Goal: Task Accomplishment & Management: Use online tool/utility

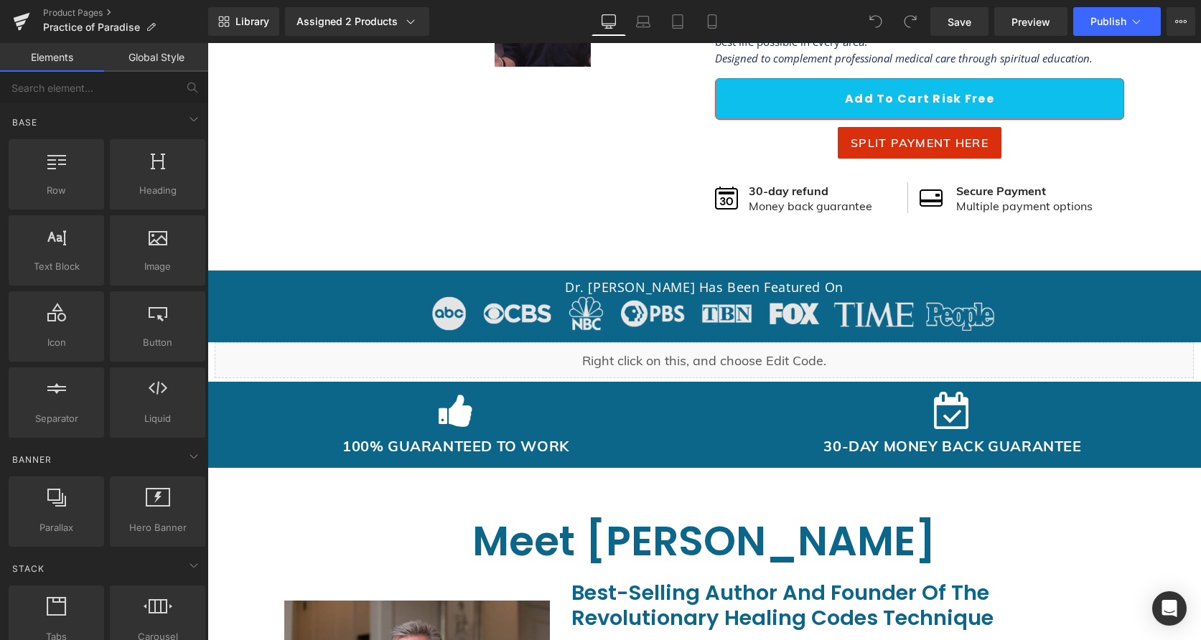
scroll to position [748, 0]
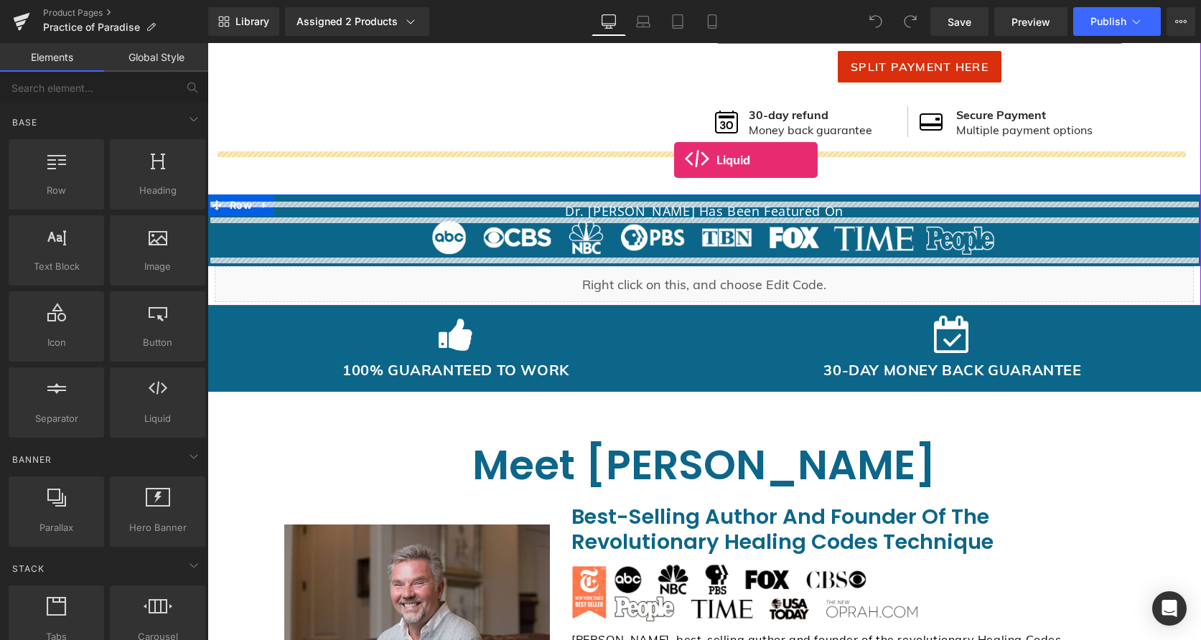
drag, startPoint x: 363, startPoint y: 441, endPoint x: 674, endPoint y: 159, distance: 419.3
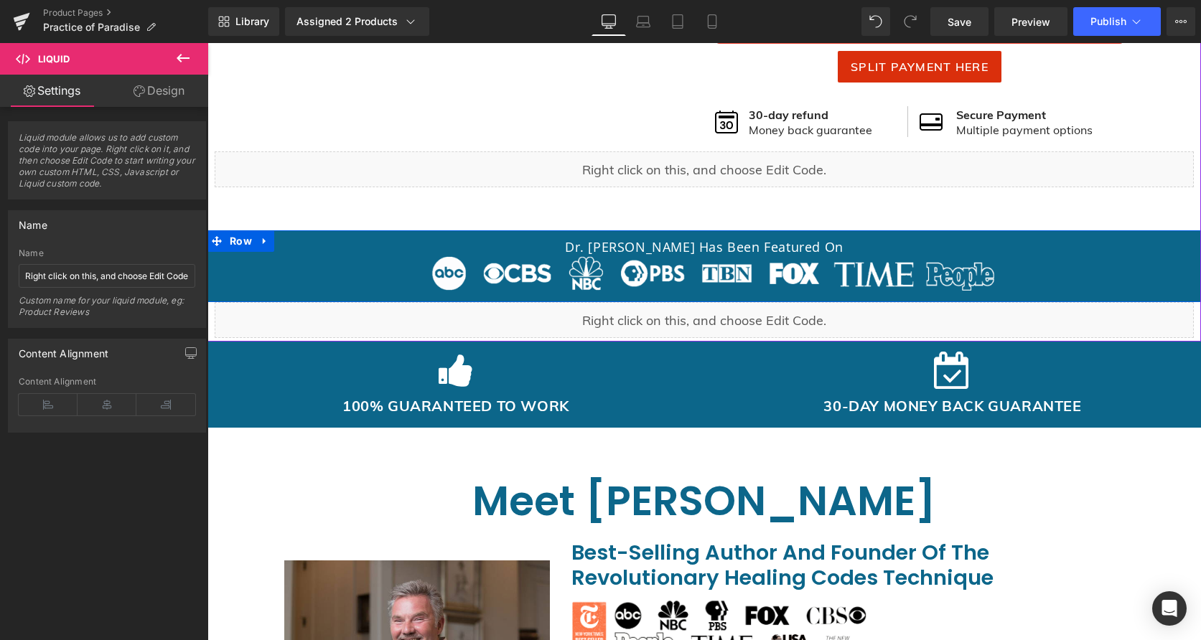
click at [723, 160] on link at bounding box center [715, 162] width 15 height 17
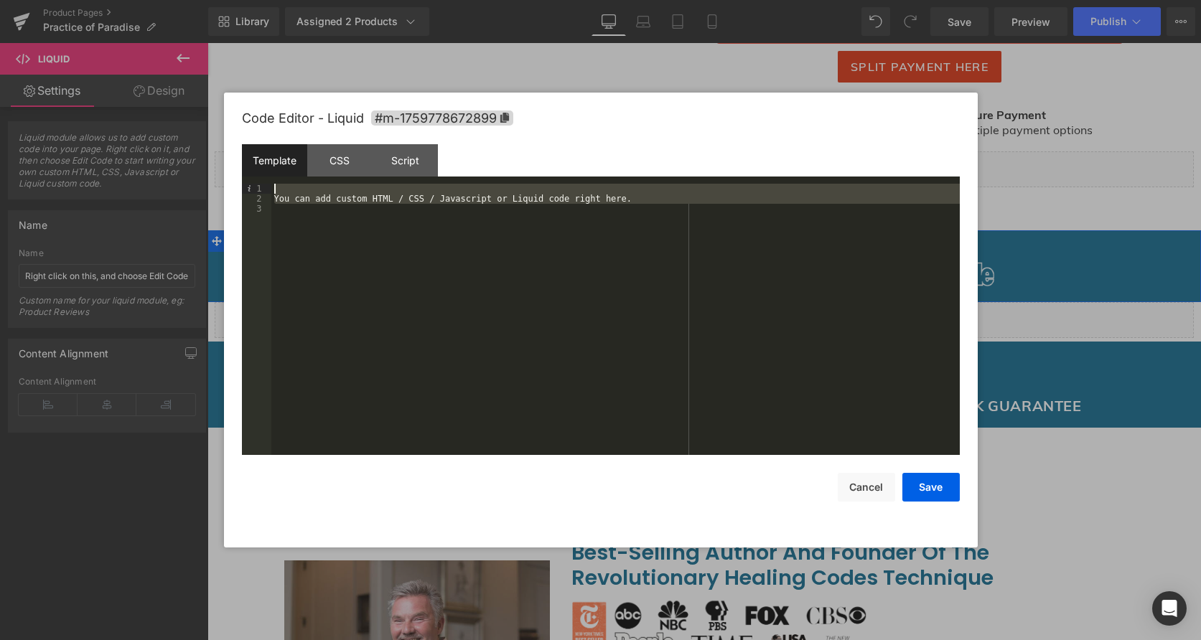
drag, startPoint x: 657, startPoint y: 218, endPoint x: 138, endPoint y: 174, distance: 521.0
click at [138, 174] on body "Liquid You are previewing how the will restyle your page. You can not edit Elem…" at bounding box center [600, 320] width 1201 height 640
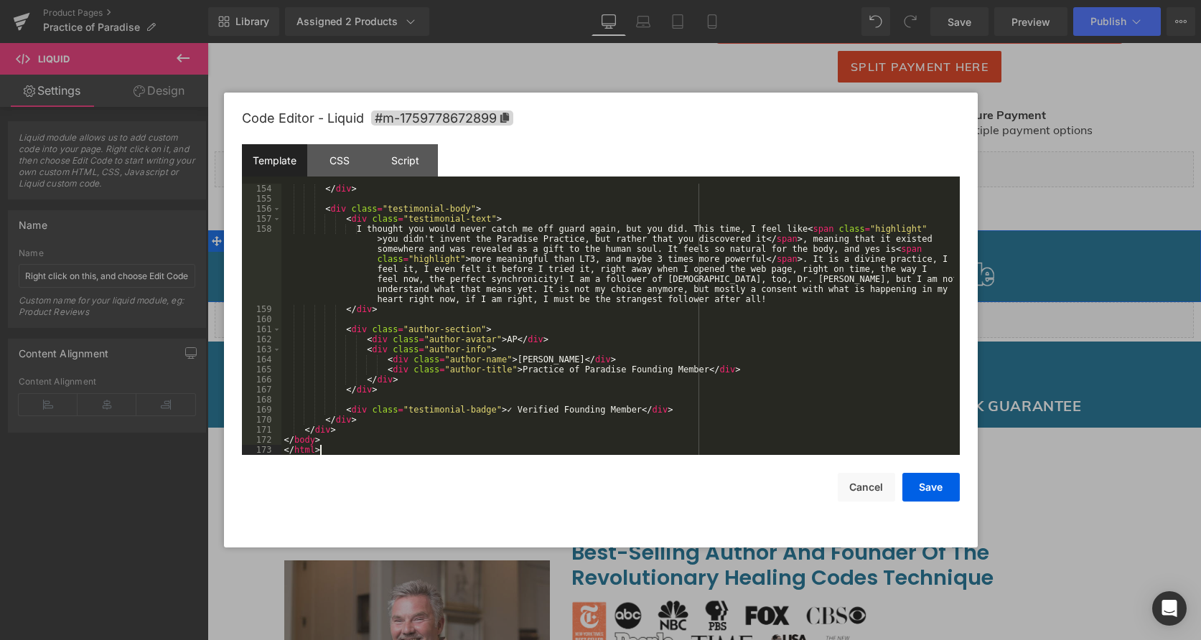
scroll to position [1538, 0]
click at [933, 491] on button "Save" at bounding box center [930, 487] width 57 height 29
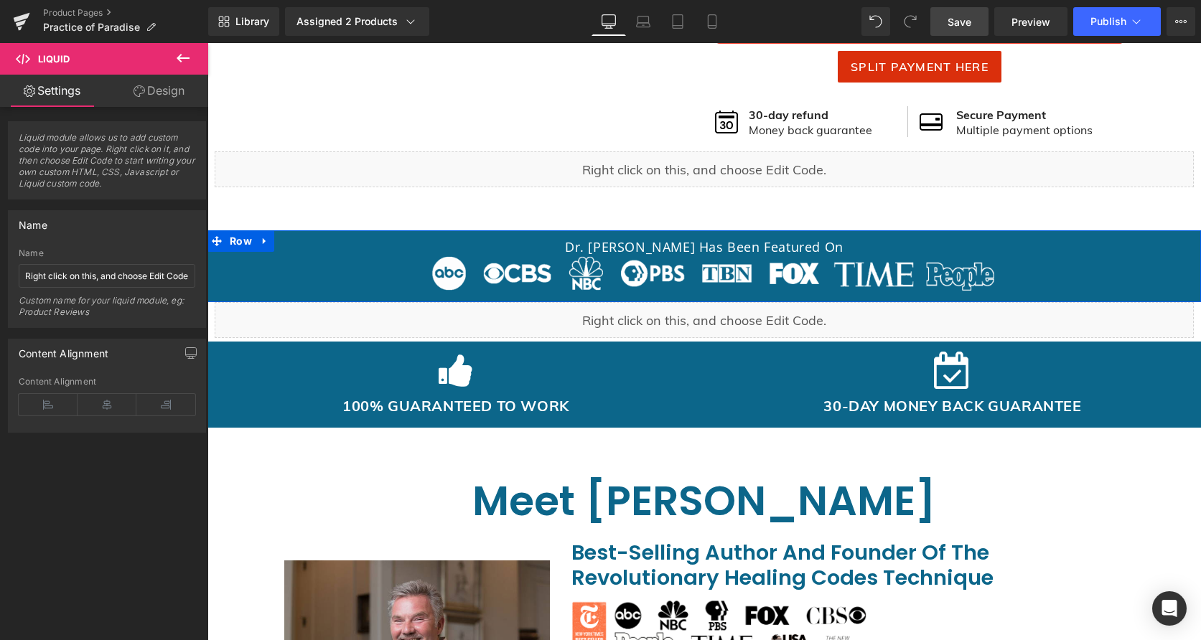
click at [971, 28] on span "Save" at bounding box center [960, 21] width 24 height 15
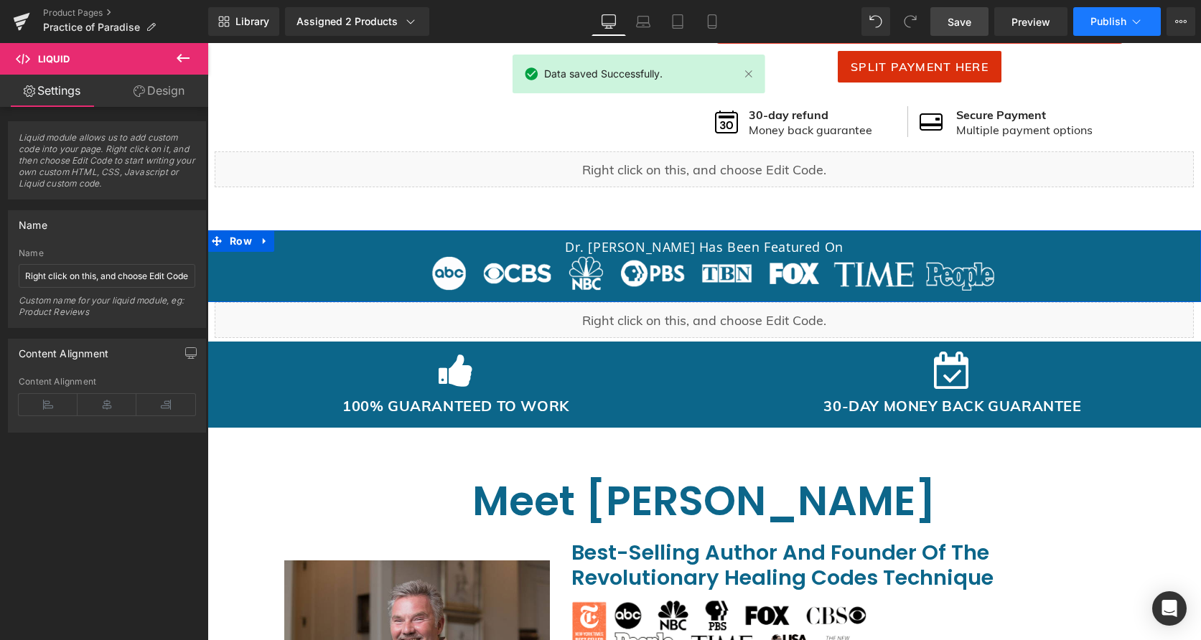
click at [1113, 24] on span "Publish" at bounding box center [1109, 21] width 36 height 11
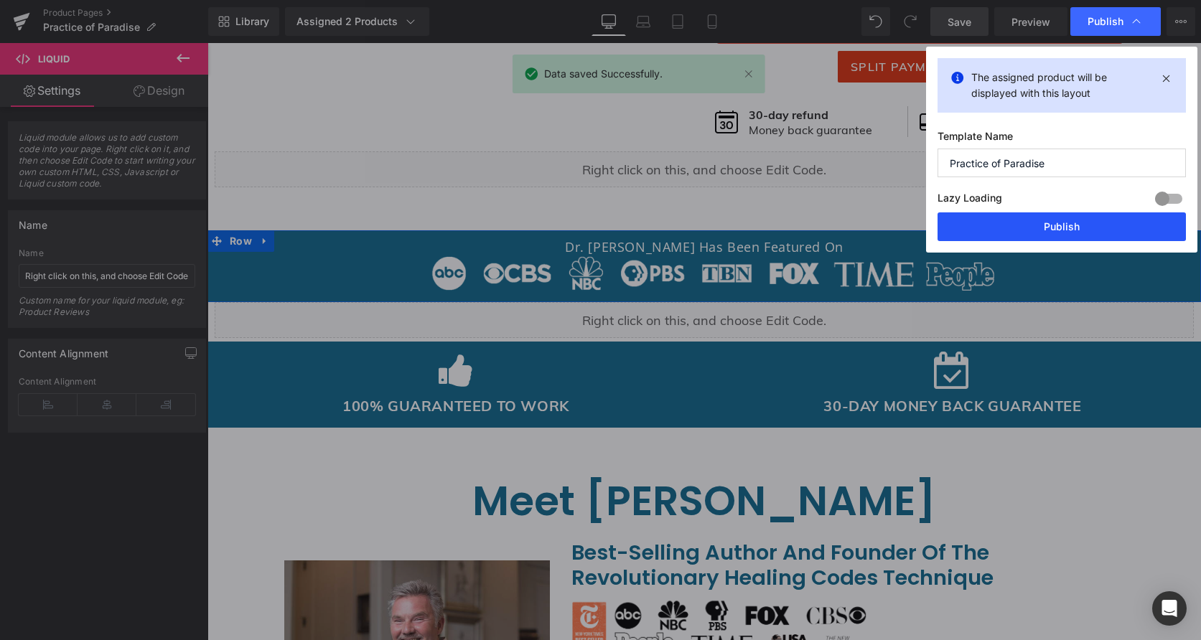
click at [1029, 227] on button "Publish" at bounding box center [1062, 227] width 248 height 29
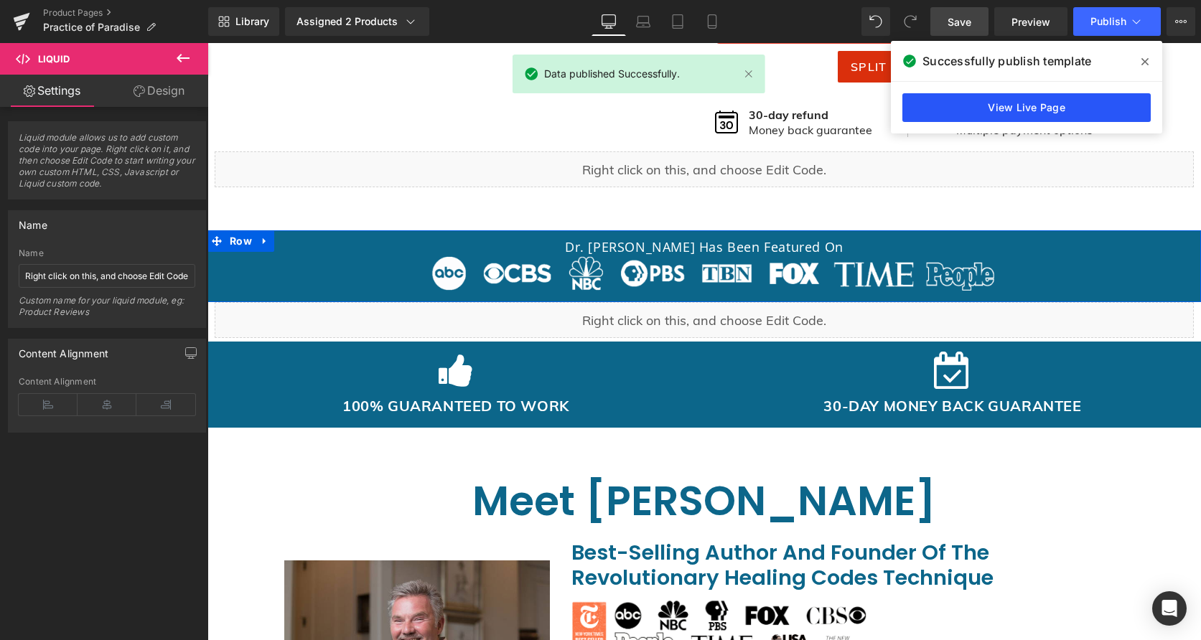
click at [990, 106] on link "View Live Page" at bounding box center [1026, 107] width 248 height 29
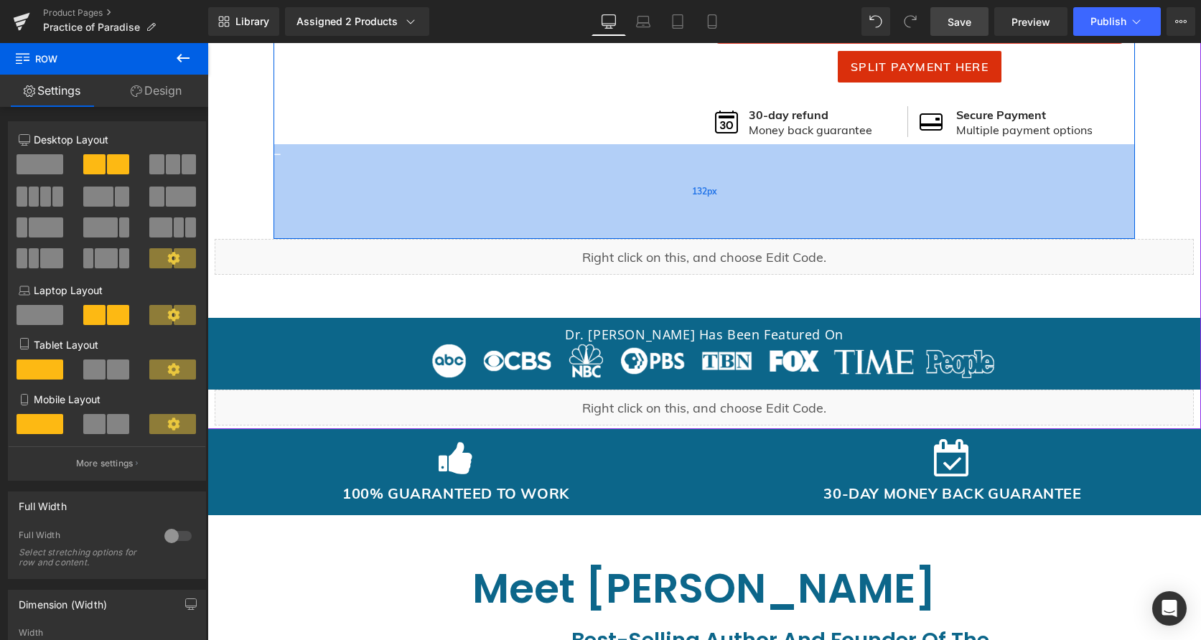
drag, startPoint x: 770, startPoint y: 145, endPoint x: 778, endPoint y: 223, distance: 77.9
click at [759, 233] on div "132px" at bounding box center [705, 191] width 862 height 95
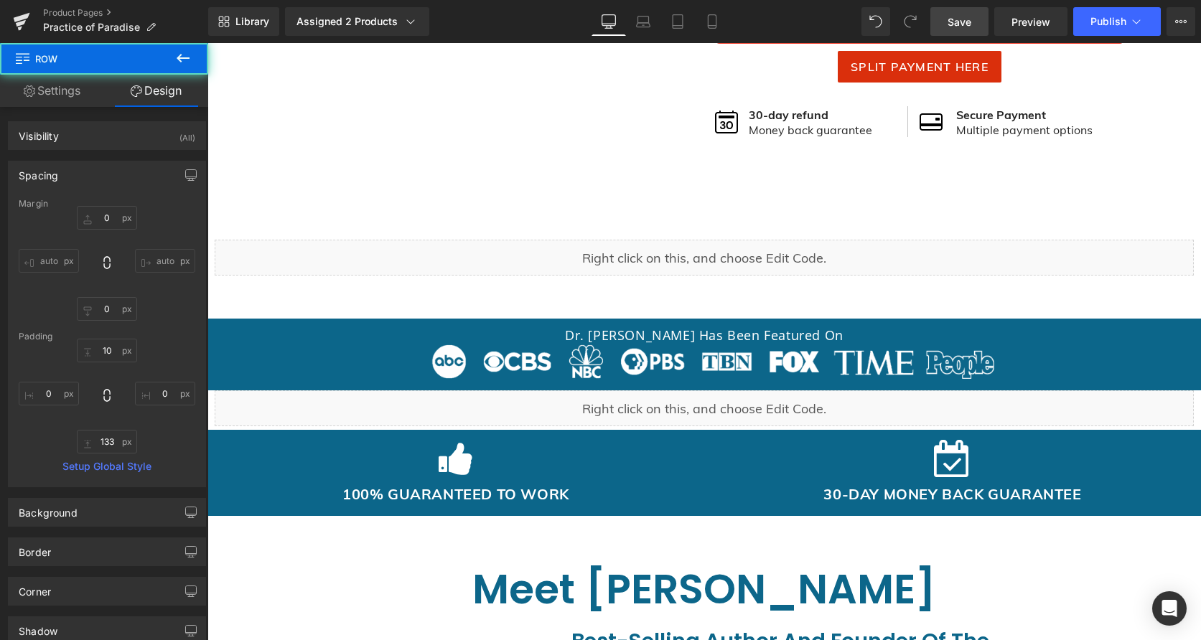
click at [959, 20] on span "Save" at bounding box center [960, 21] width 24 height 15
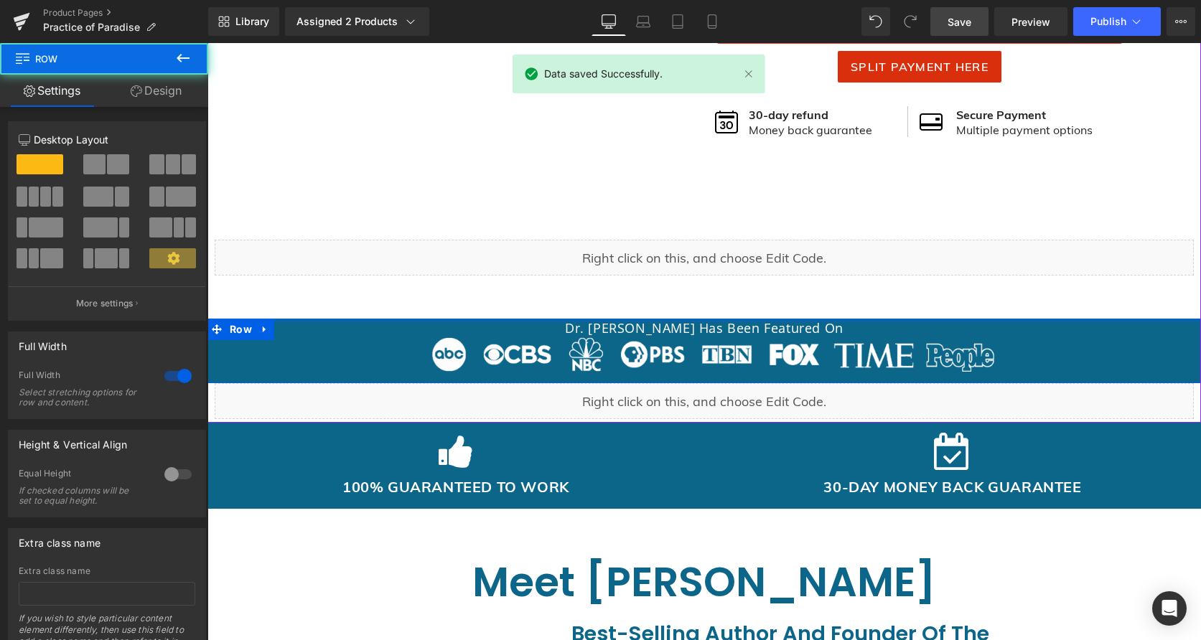
drag, startPoint x: 737, startPoint y: 320, endPoint x: 747, endPoint y: 281, distance: 40.7
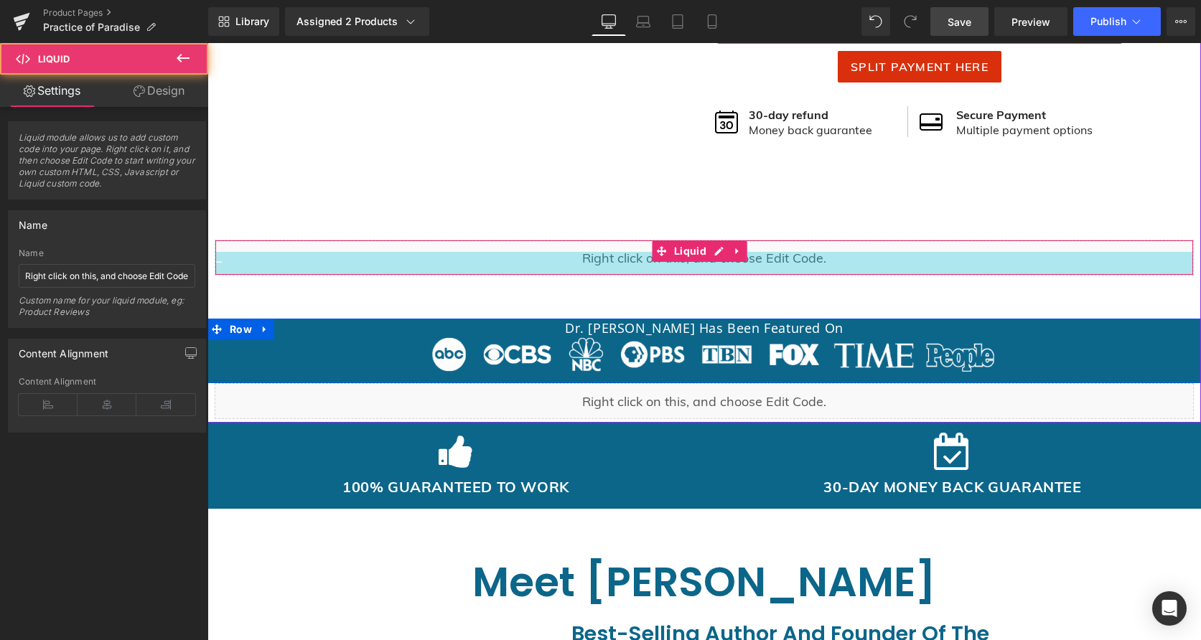
drag, startPoint x: 760, startPoint y: 273, endPoint x: 753, endPoint y: 296, distance: 23.9
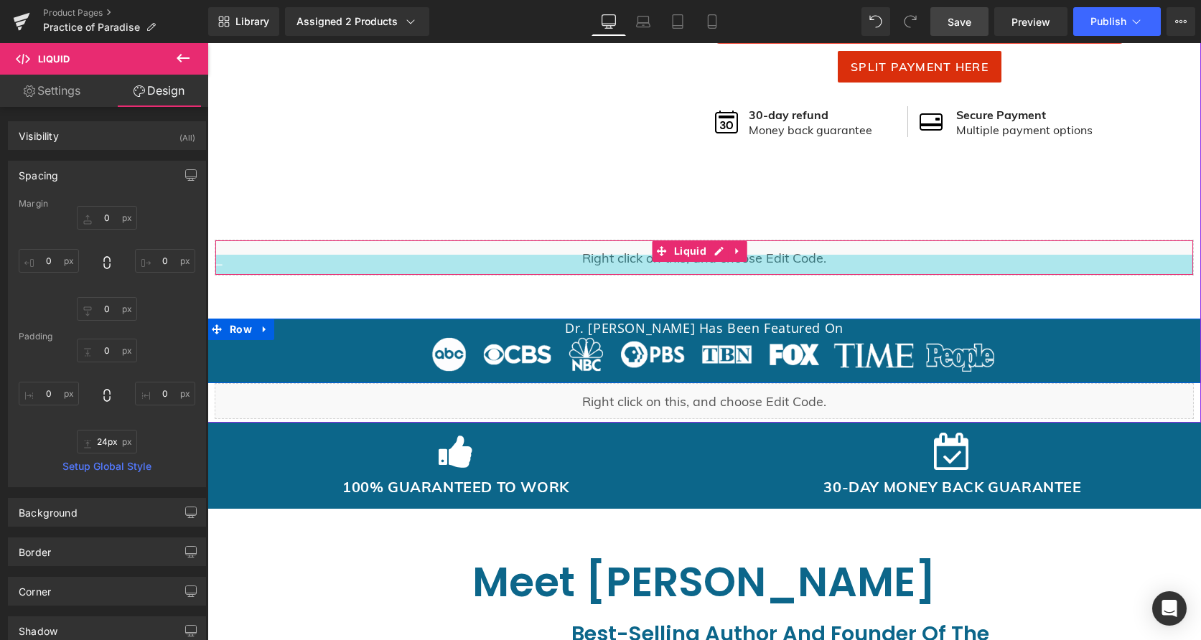
type input "23px"
drag, startPoint x: 766, startPoint y: 272, endPoint x: 750, endPoint y: 266, distance: 17.5
click at [750, 266] on div at bounding box center [704, 266] width 978 height 17
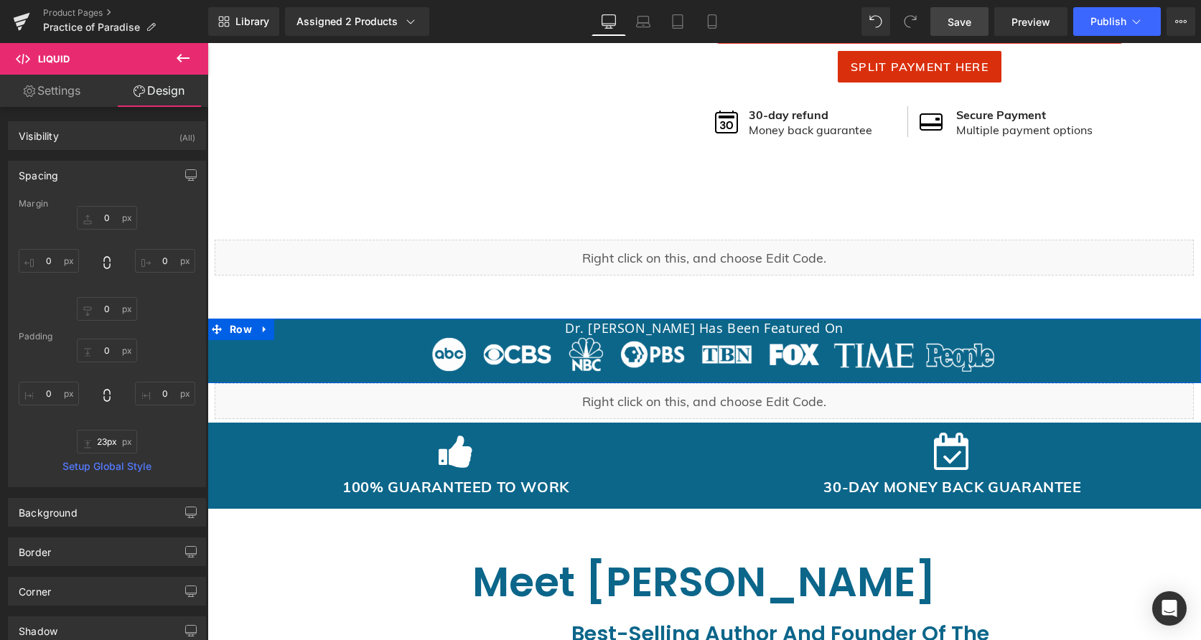
click at [965, 14] on span "Save" at bounding box center [960, 21] width 24 height 15
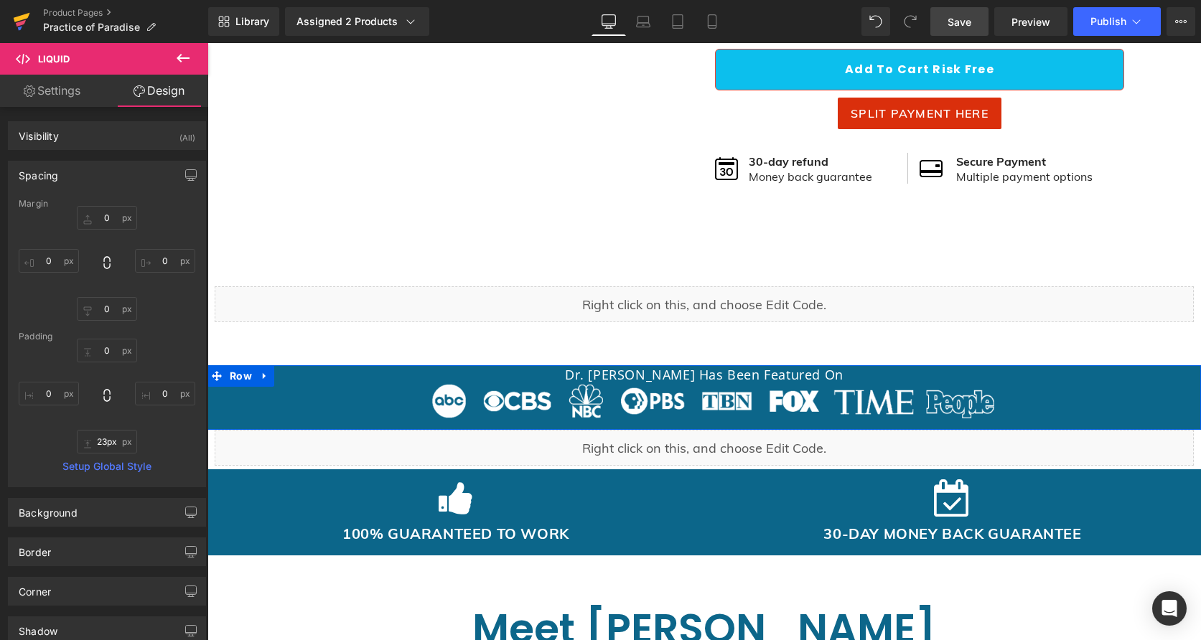
scroll to position [701, 0]
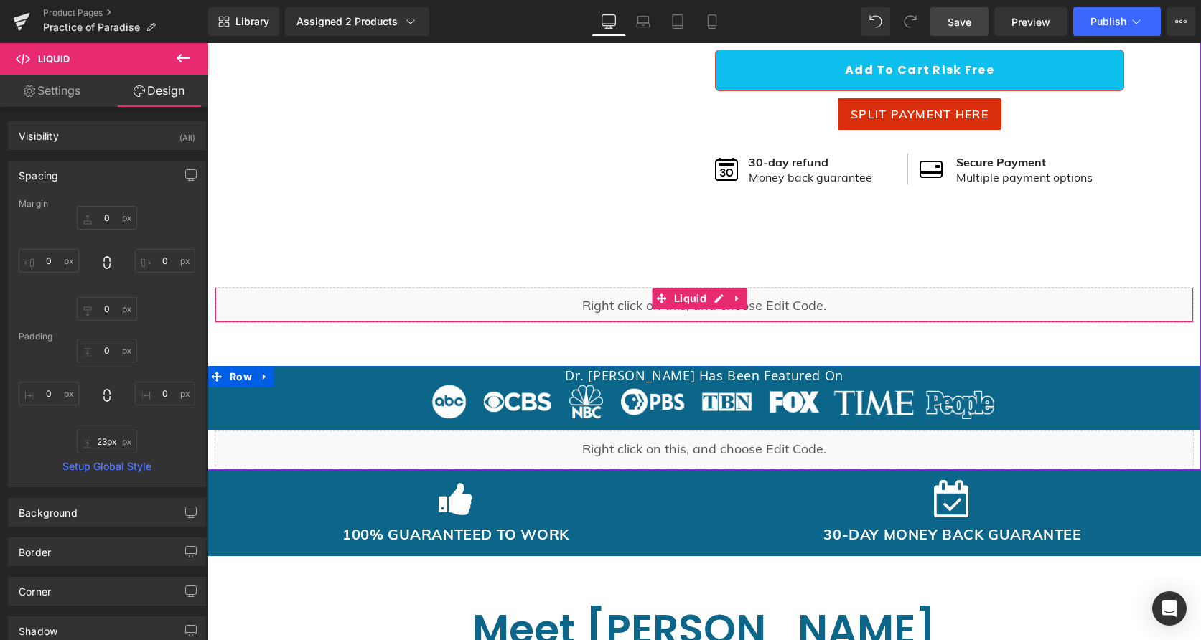
click at [614, 294] on div "Liquid" at bounding box center [704, 305] width 979 height 36
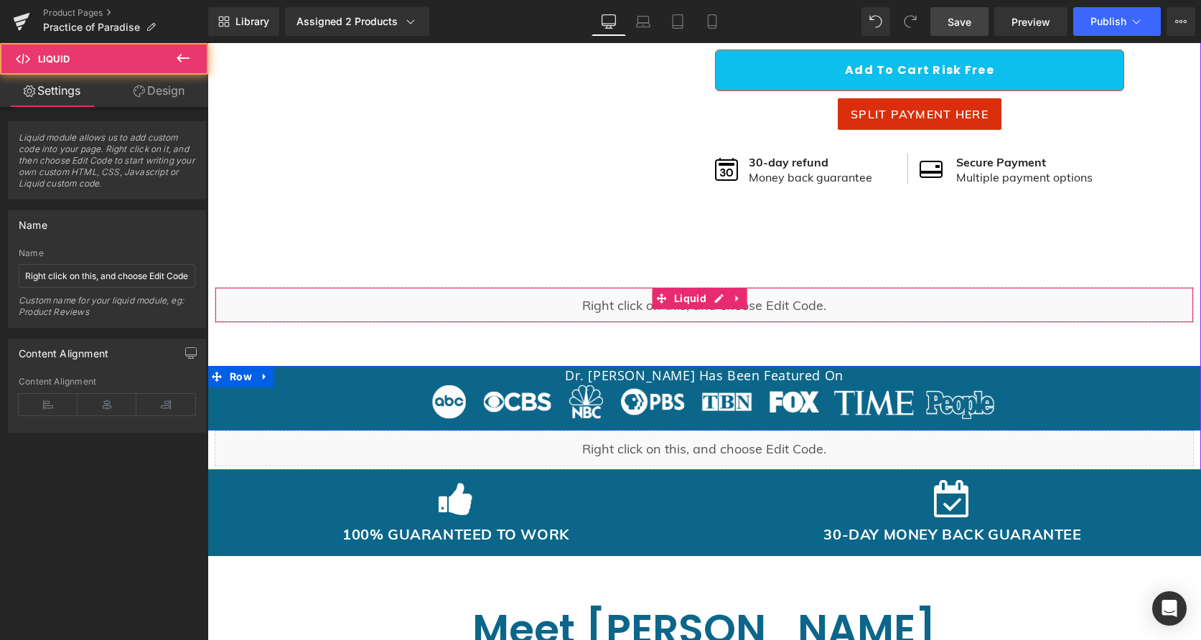
click at [718, 297] on div "Liquid" at bounding box center [704, 305] width 979 height 36
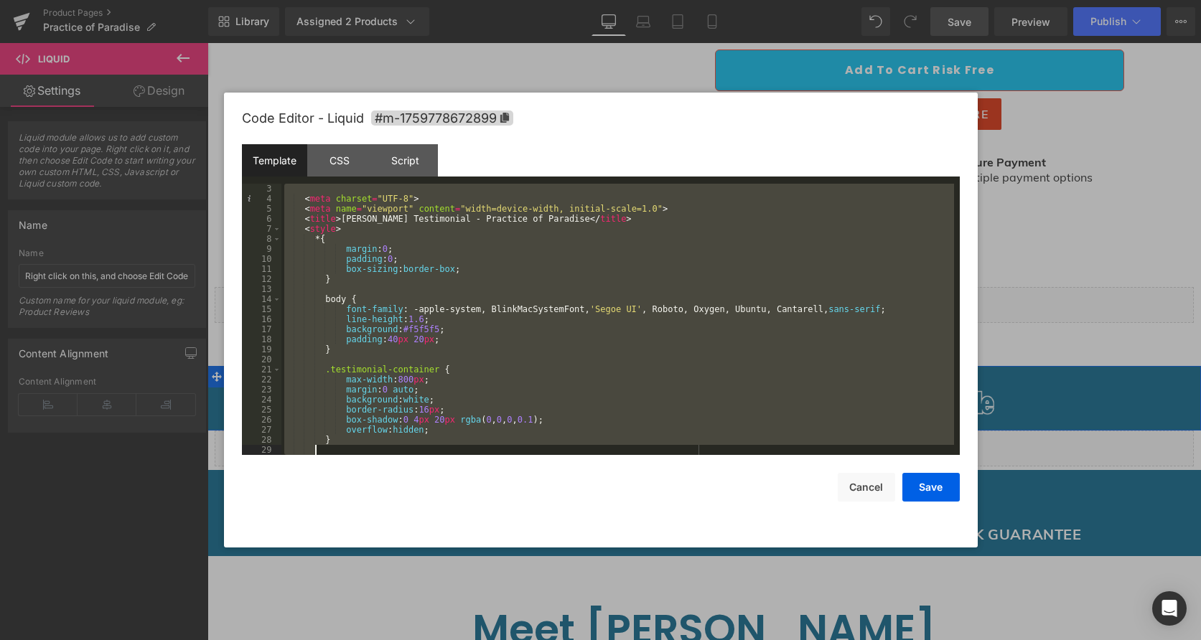
scroll to position [1538, 0]
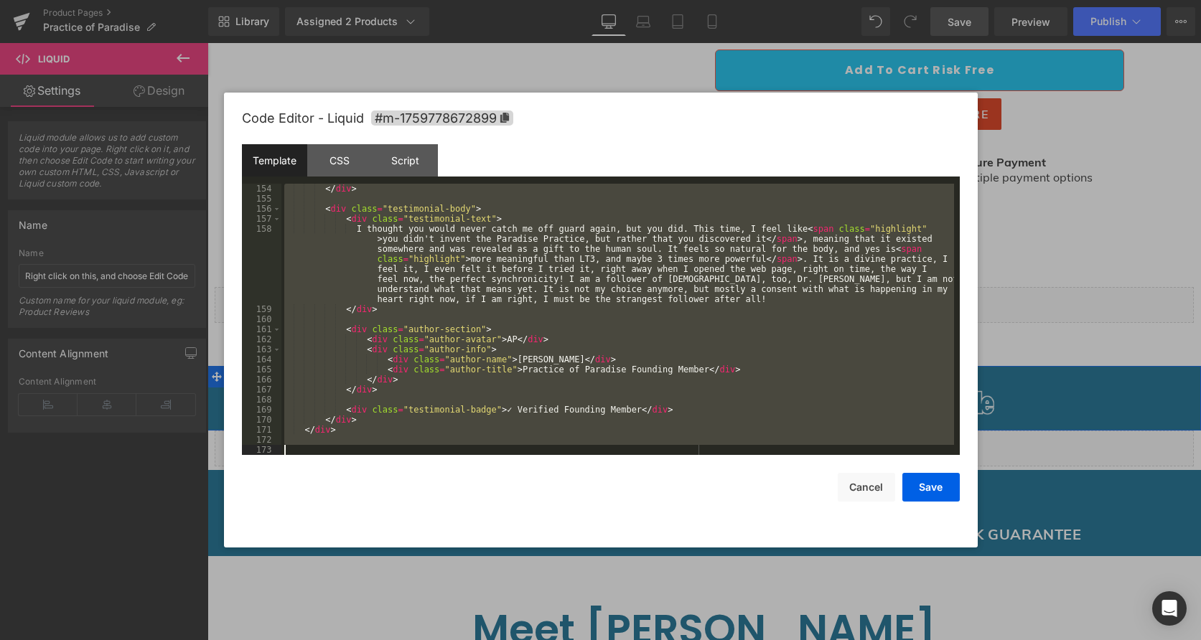
drag, startPoint x: 288, startPoint y: 187, endPoint x: 440, endPoint y: 686, distance: 522.3
click at [440, 640] on html "Liquid You are previewing how the will restyle your page. You can not edit Elem…" at bounding box center [600, 320] width 1201 height 640
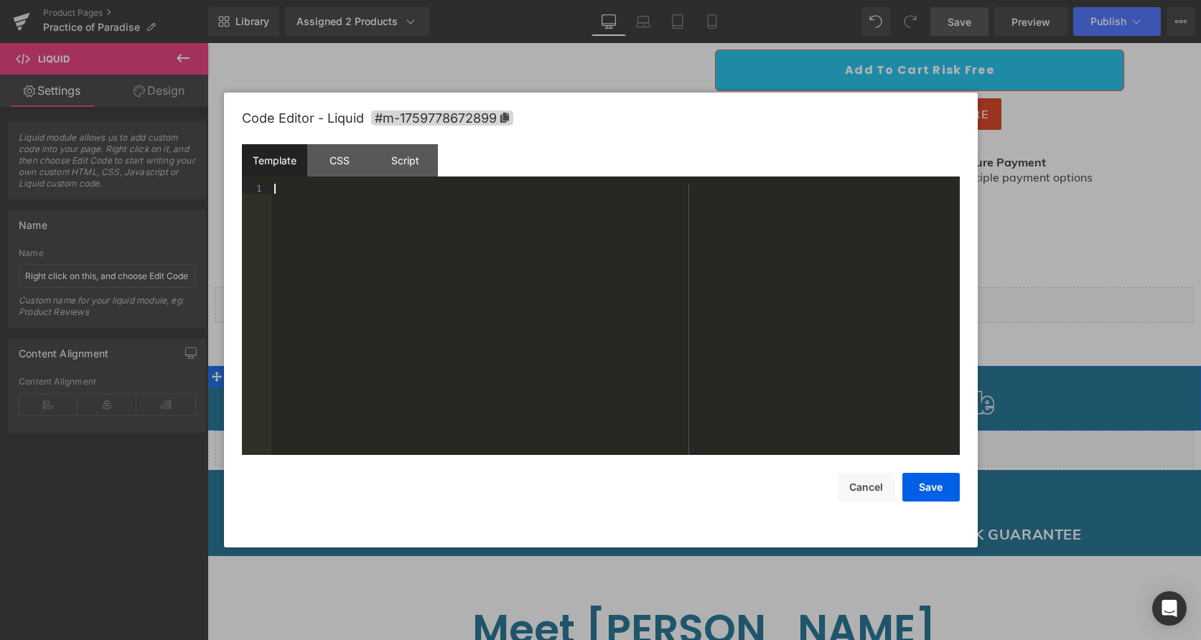
scroll to position [1467, 0]
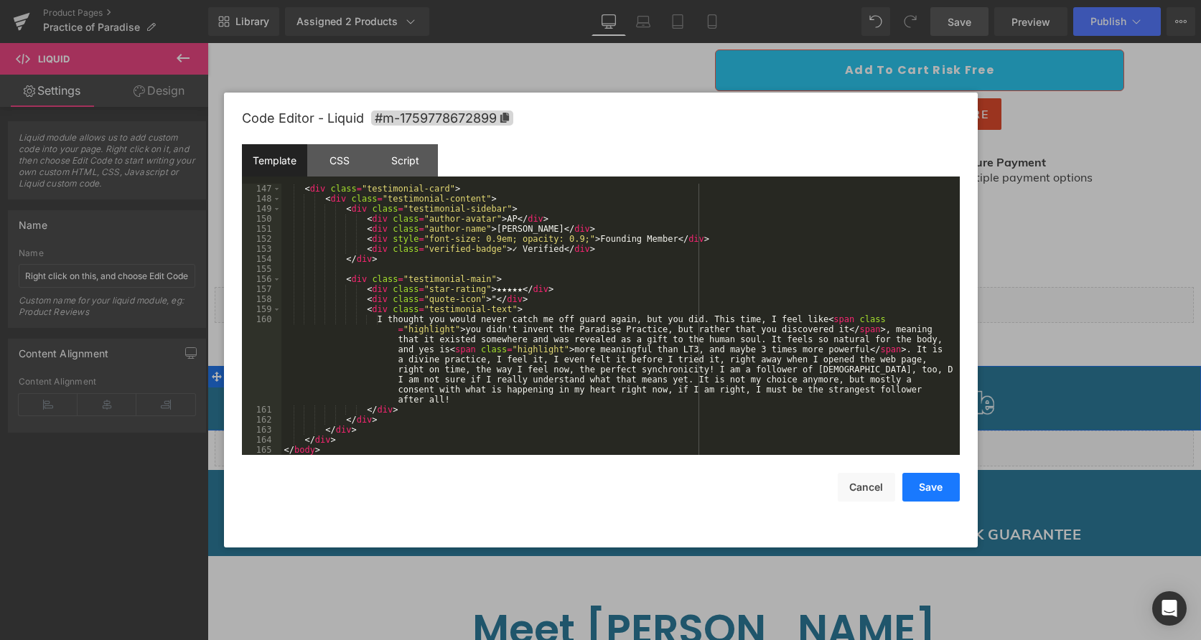
click at [930, 498] on button "Save" at bounding box center [930, 487] width 57 height 29
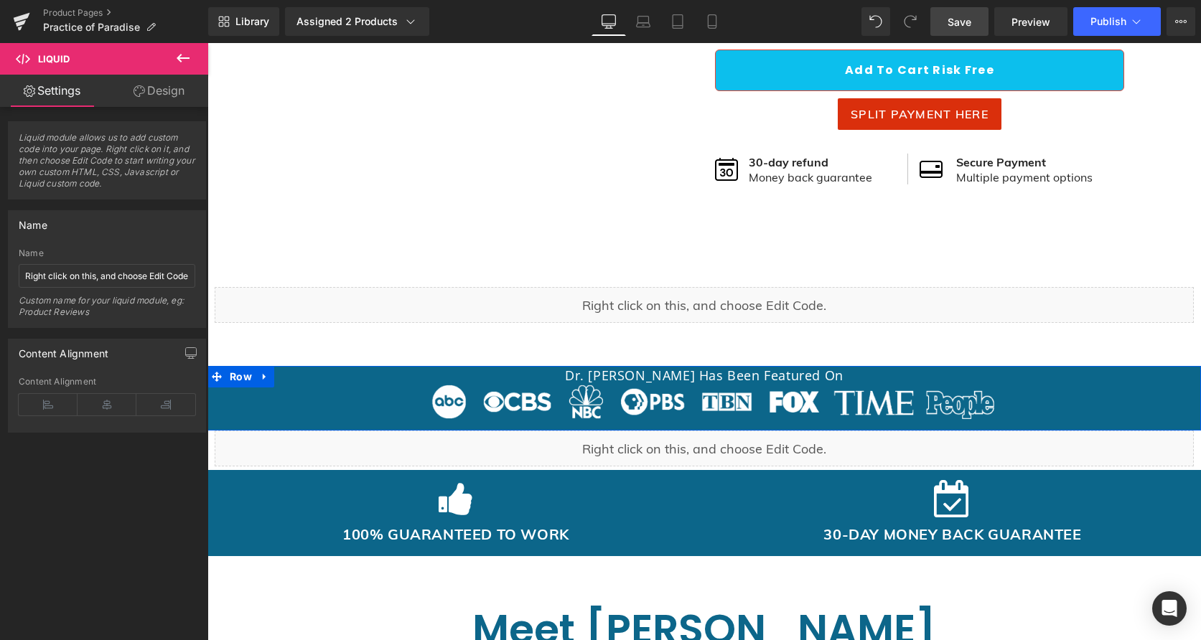
click at [974, 19] on link "Save" at bounding box center [959, 21] width 58 height 29
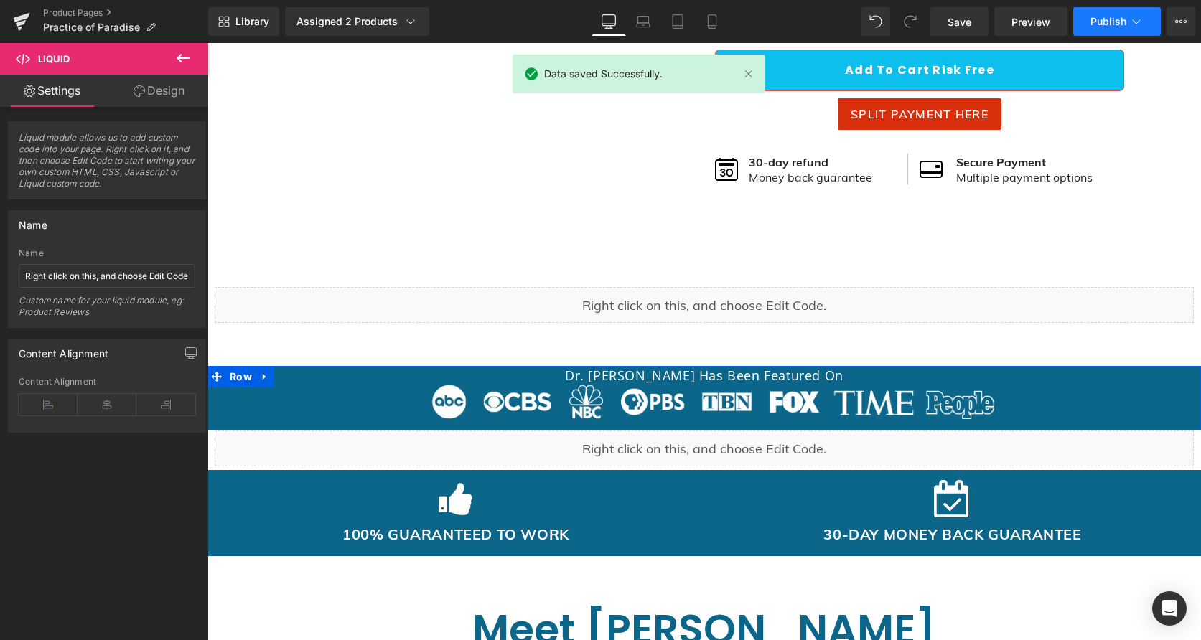
click at [1093, 22] on span "Publish" at bounding box center [1109, 21] width 36 height 11
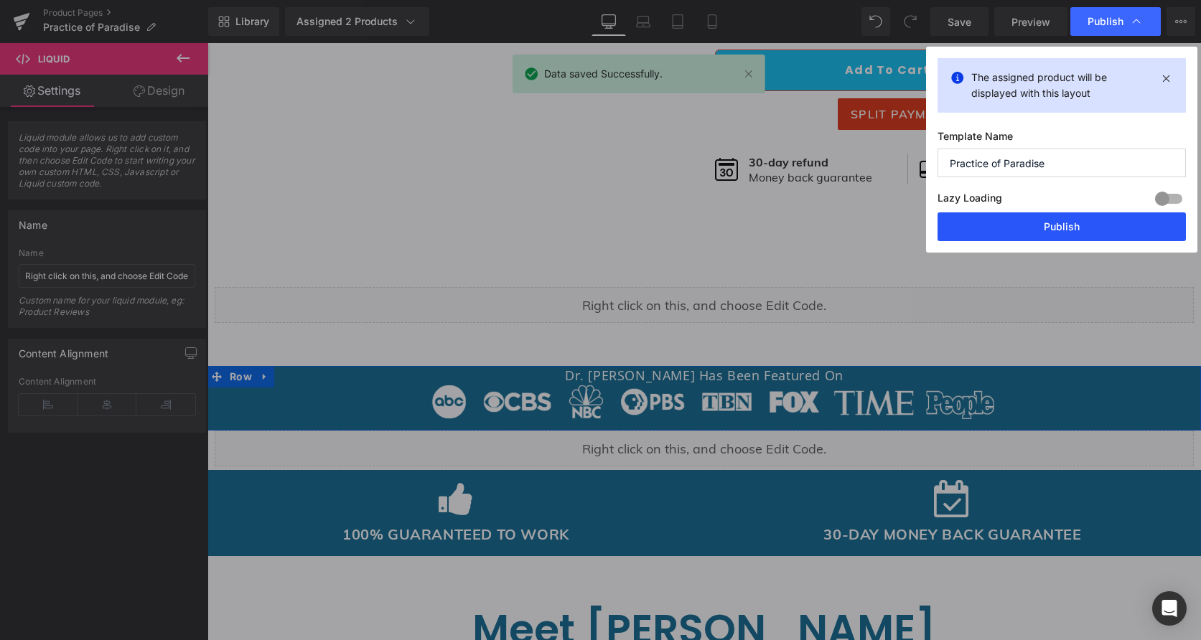
click at [999, 225] on button "Publish" at bounding box center [1062, 227] width 248 height 29
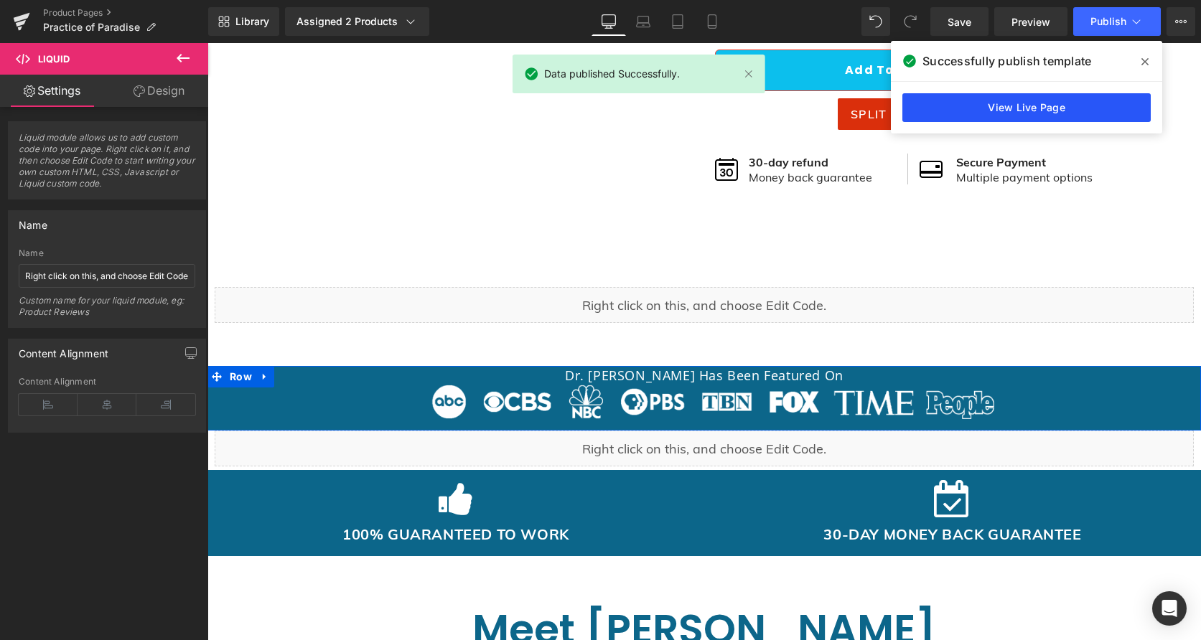
click at [1032, 100] on link "View Live Page" at bounding box center [1026, 107] width 248 height 29
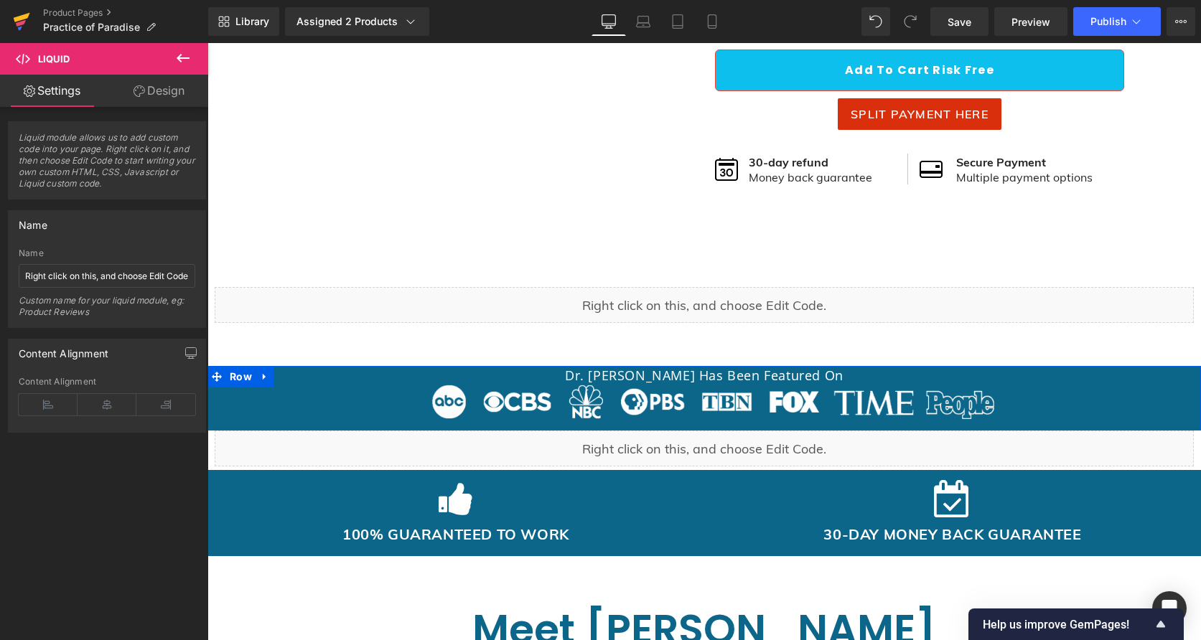
click at [2, 25] on link at bounding box center [21, 21] width 43 height 43
click at [22, 25] on icon at bounding box center [21, 22] width 17 height 36
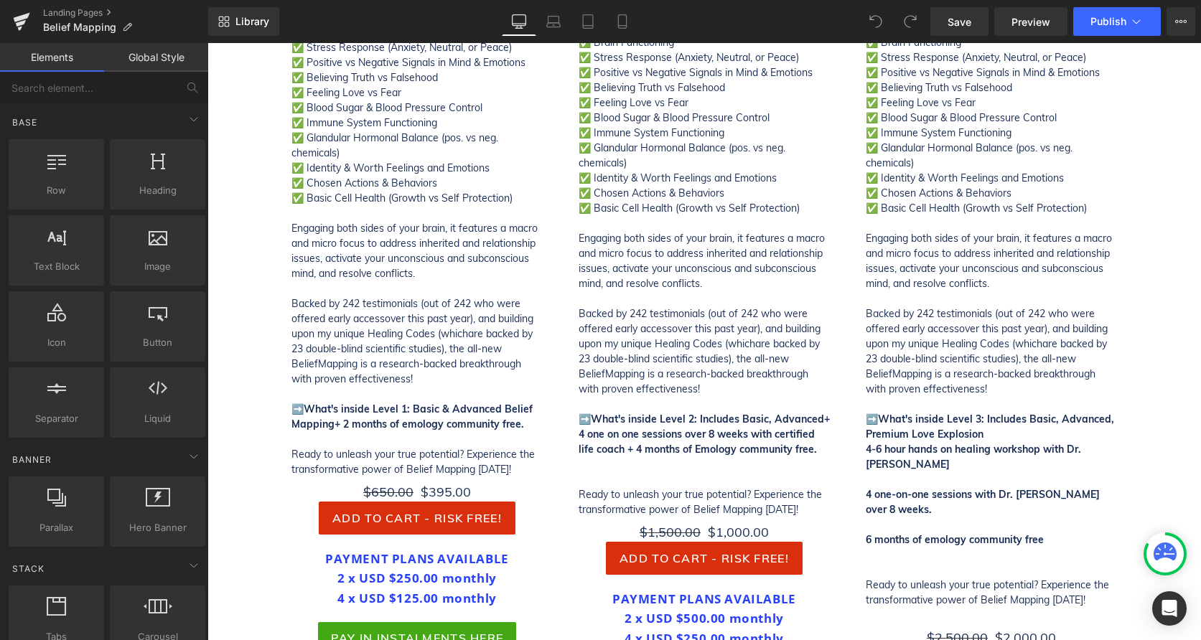
scroll to position [4046, 0]
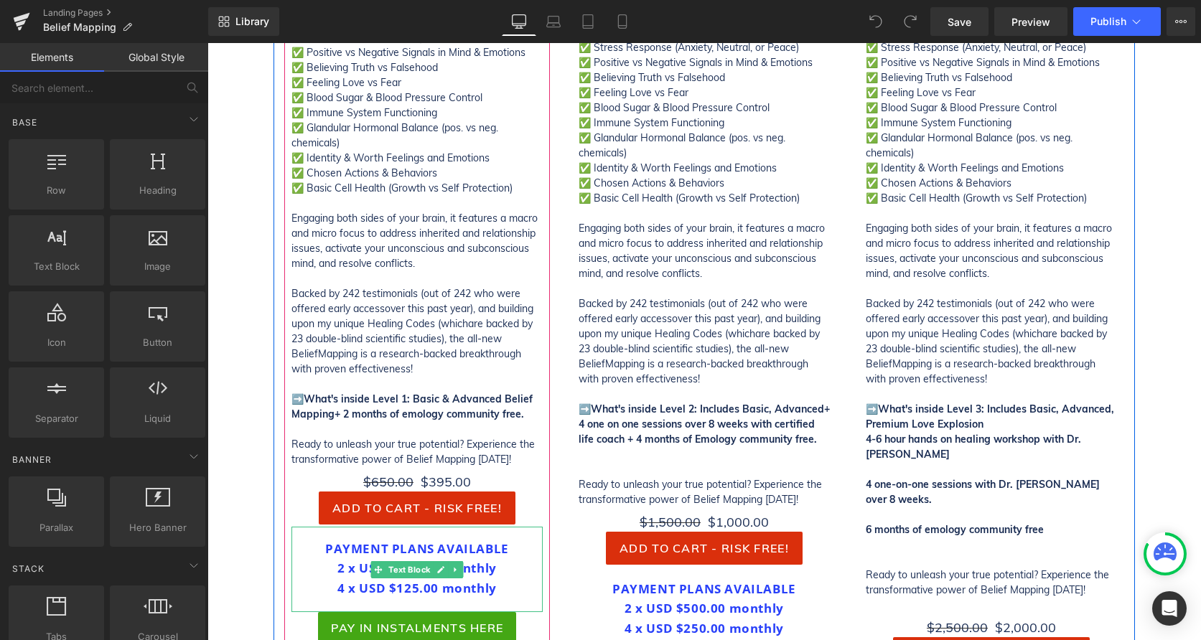
click at [520, 566] on div "2 x USD $250.00 monthly" at bounding box center [417, 568] width 223 height 19
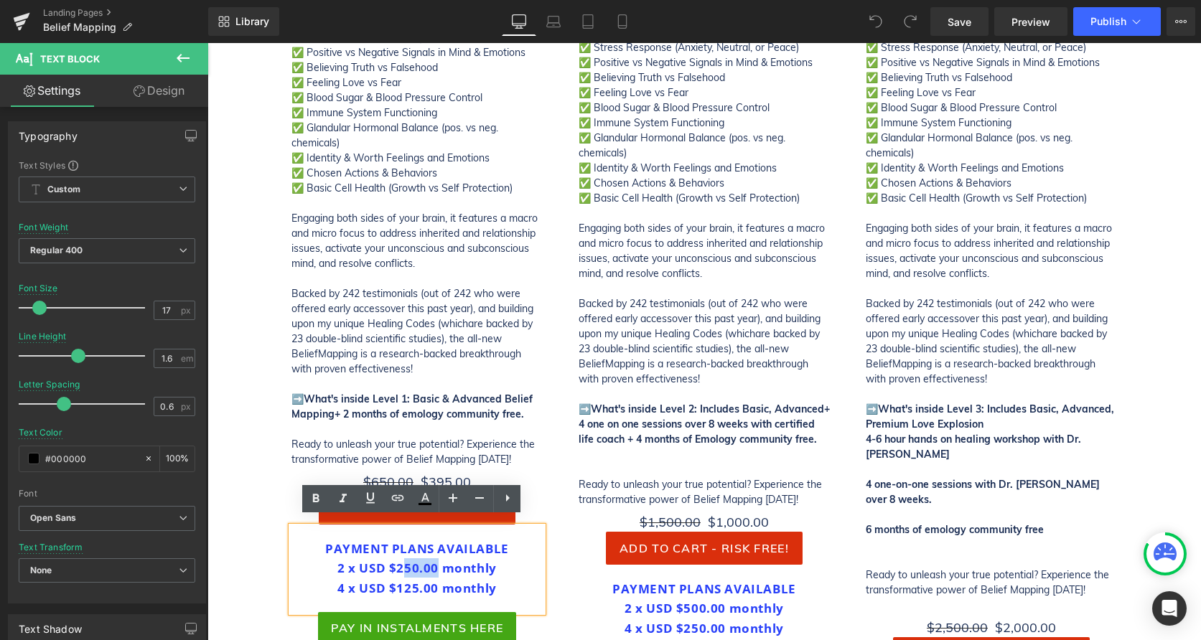
drag, startPoint x: 396, startPoint y: 559, endPoint x: 430, endPoint y: 559, distance: 34.5
click at [430, 560] on b "2 x USD $250.00 monthly" at bounding box center [416, 568] width 159 height 17
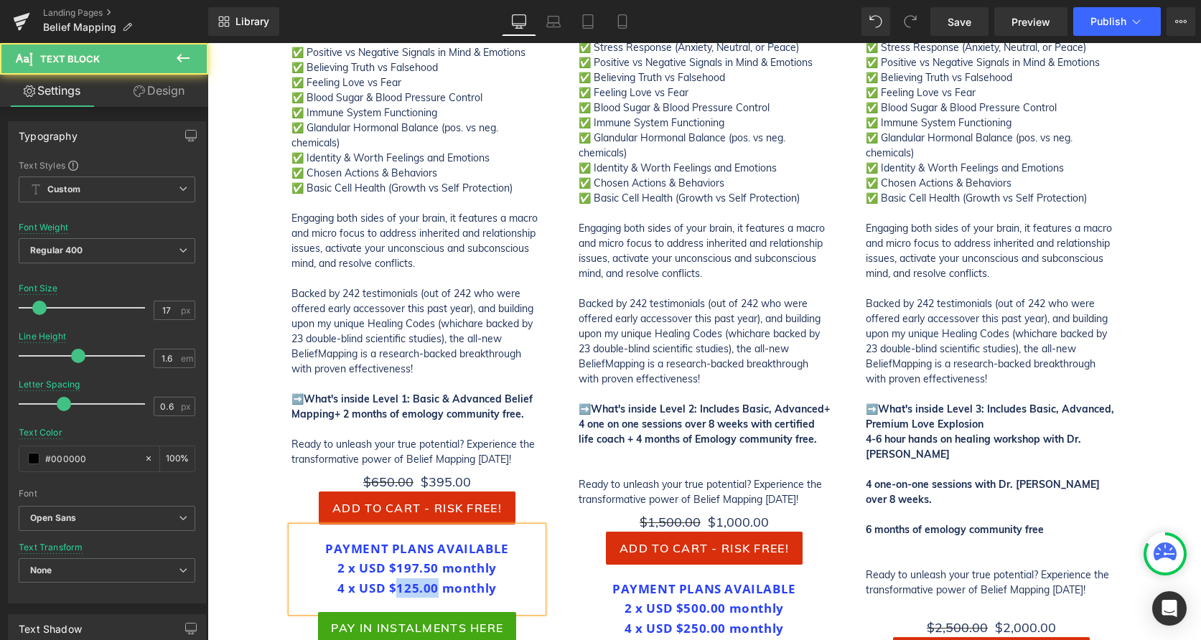
drag, startPoint x: 431, startPoint y: 576, endPoint x: 393, endPoint y: 582, distance: 38.5
click at [393, 582] on b "4 x USD $125.00 monthly" at bounding box center [416, 588] width 159 height 17
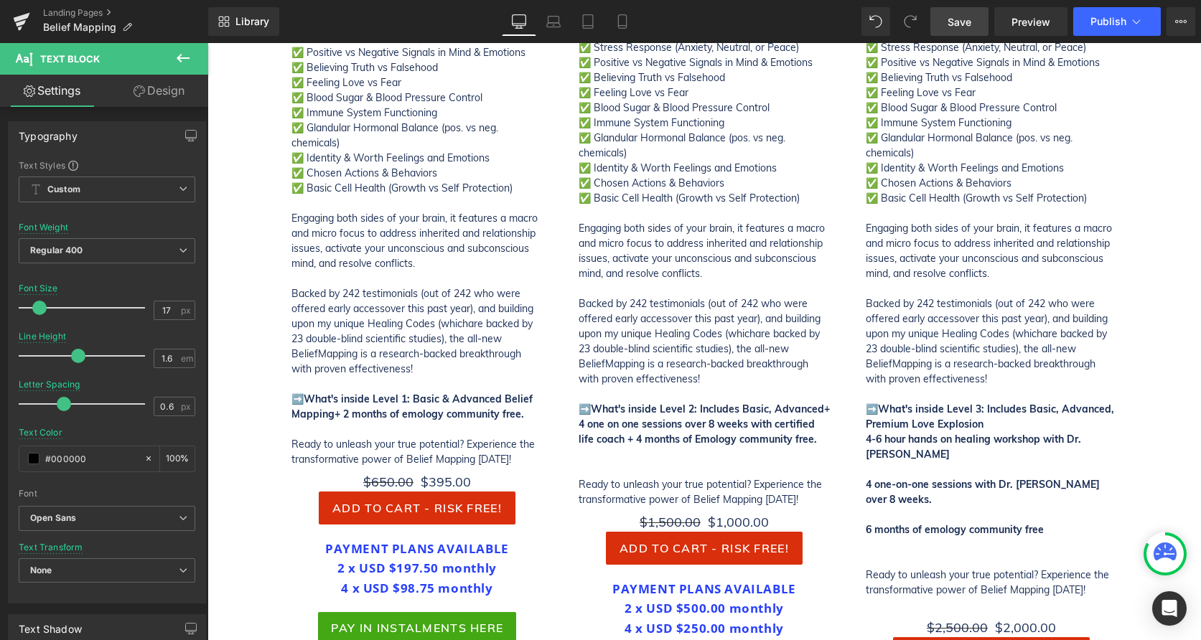
click at [961, 29] on link "Save" at bounding box center [959, 21] width 58 height 29
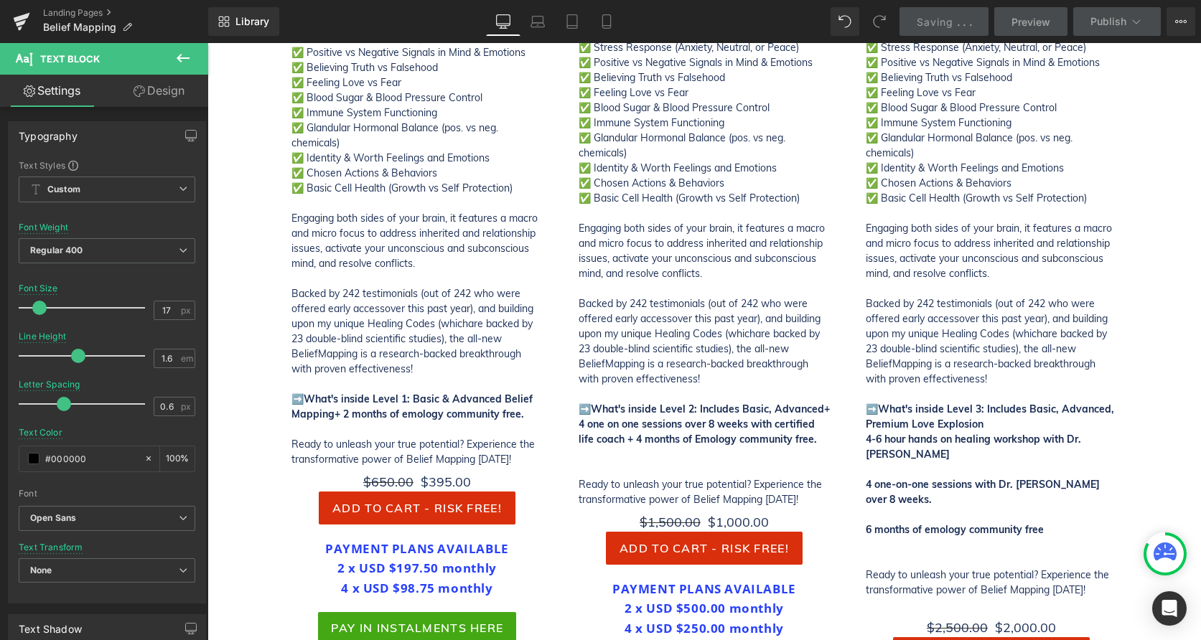
scroll to position [4260, 0]
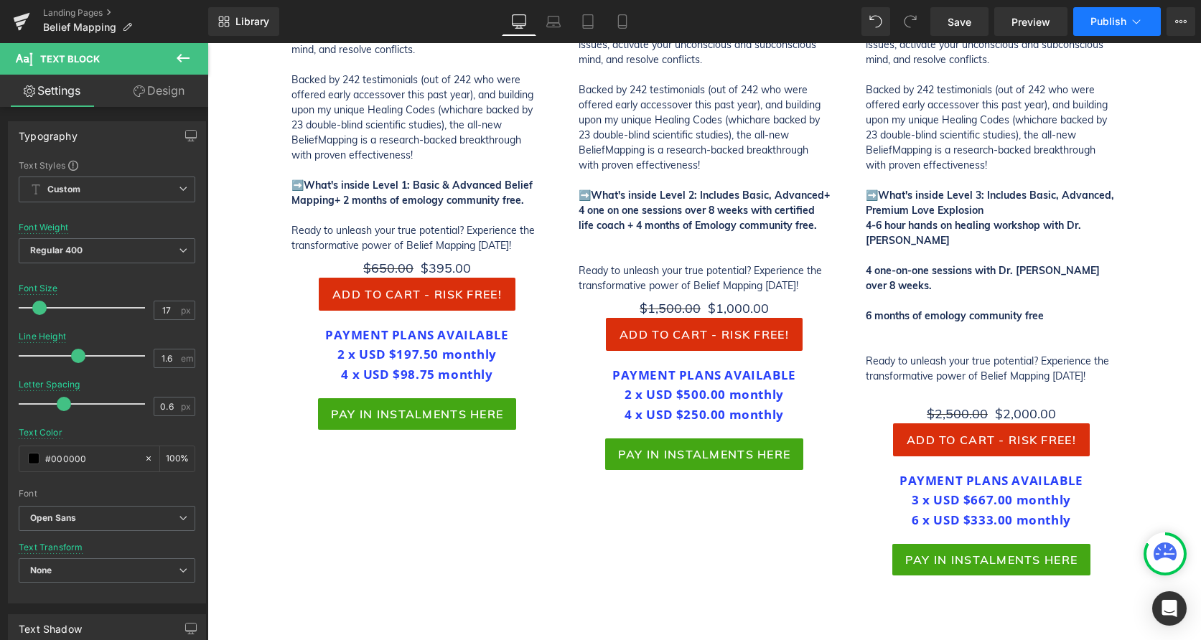
click at [1103, 35] on button "Publish" at bounding box center [1117, 21] width 88 height 29
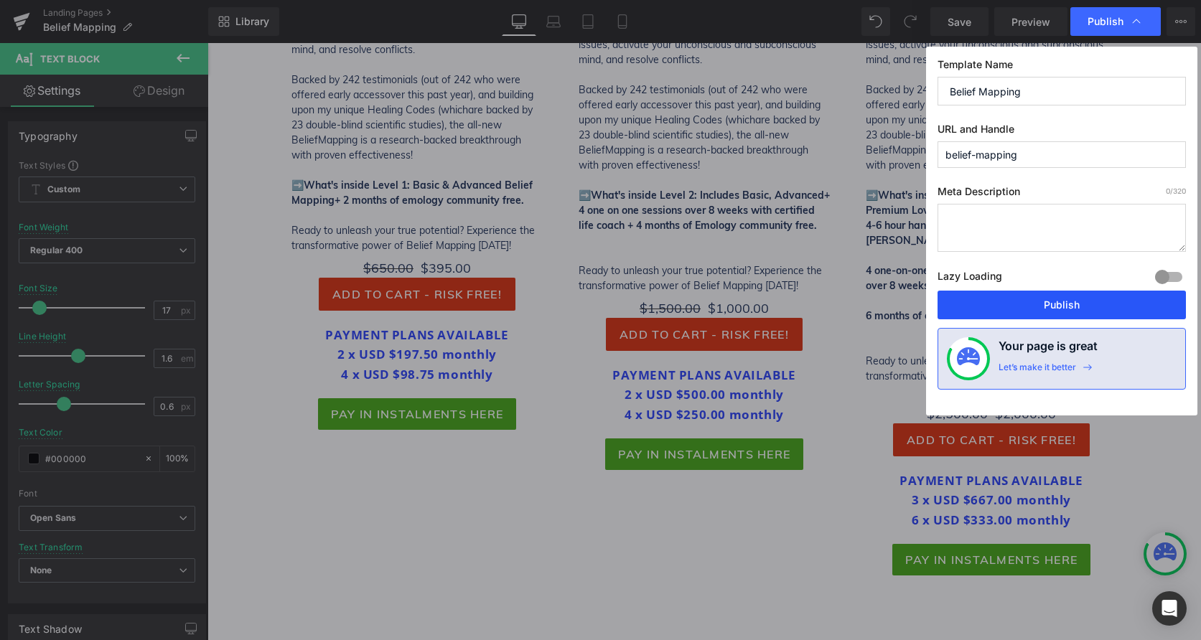
click at [1125, 306] on button "Publish" at bounding box center [1062, 305] width 248 height 29
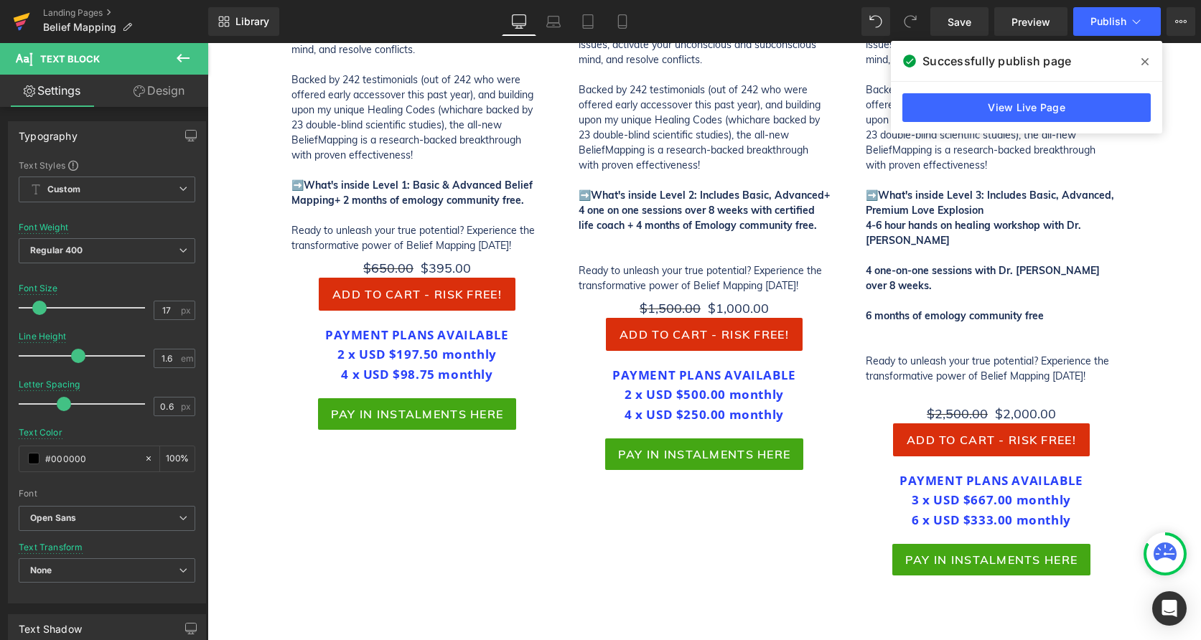
click at [13, 21] on icon at bounding box center [21, 22] width 17 height 36
